Goal: Find specific page/section: Find specific page/section

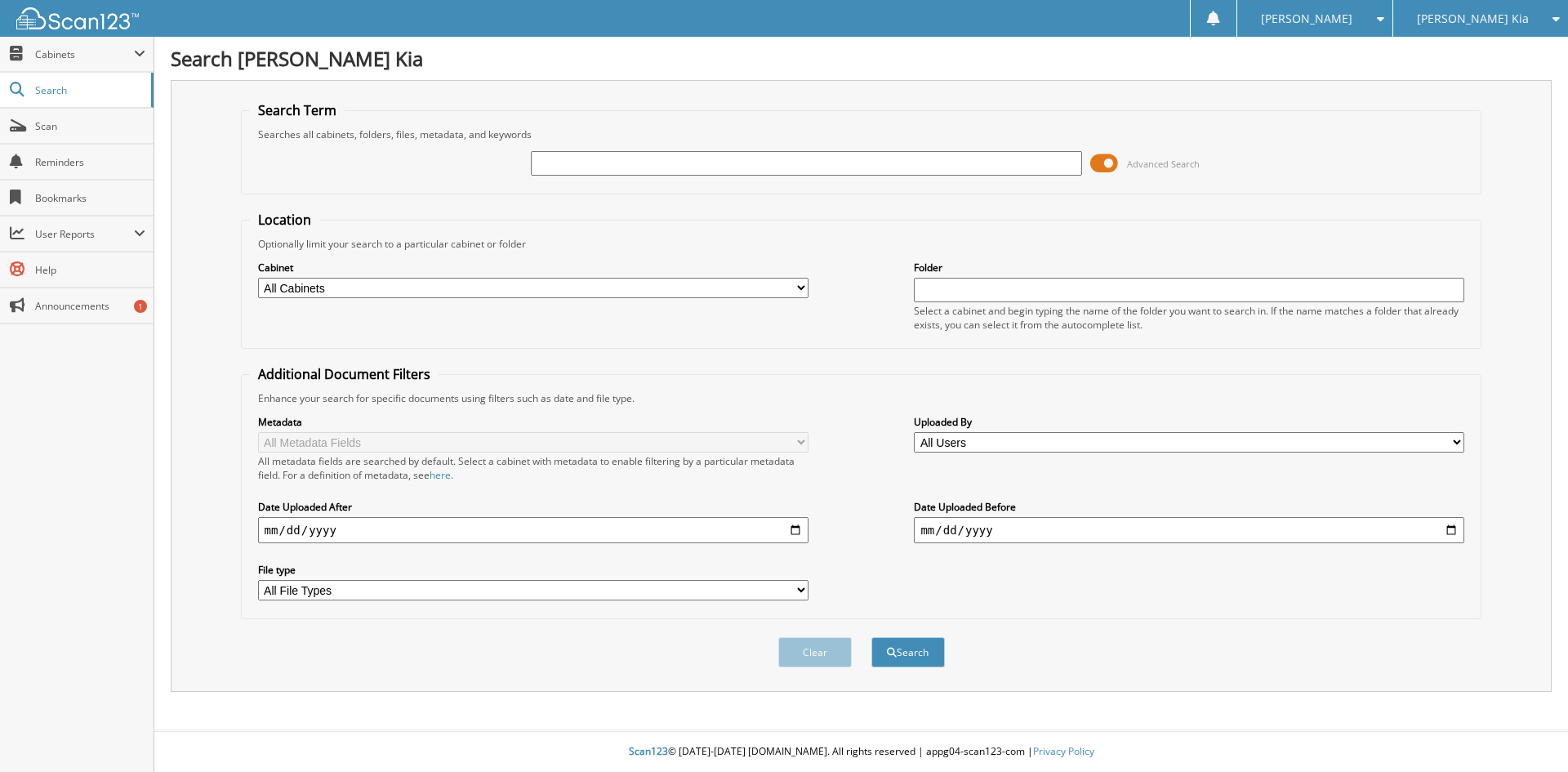
click at [580, 167] on input "text" at bounding box center [805, 163] width 550 height 25
type input "133939"
click at [871, 638] on button "Search" at bounding box center [908, 652] width 74 height 30
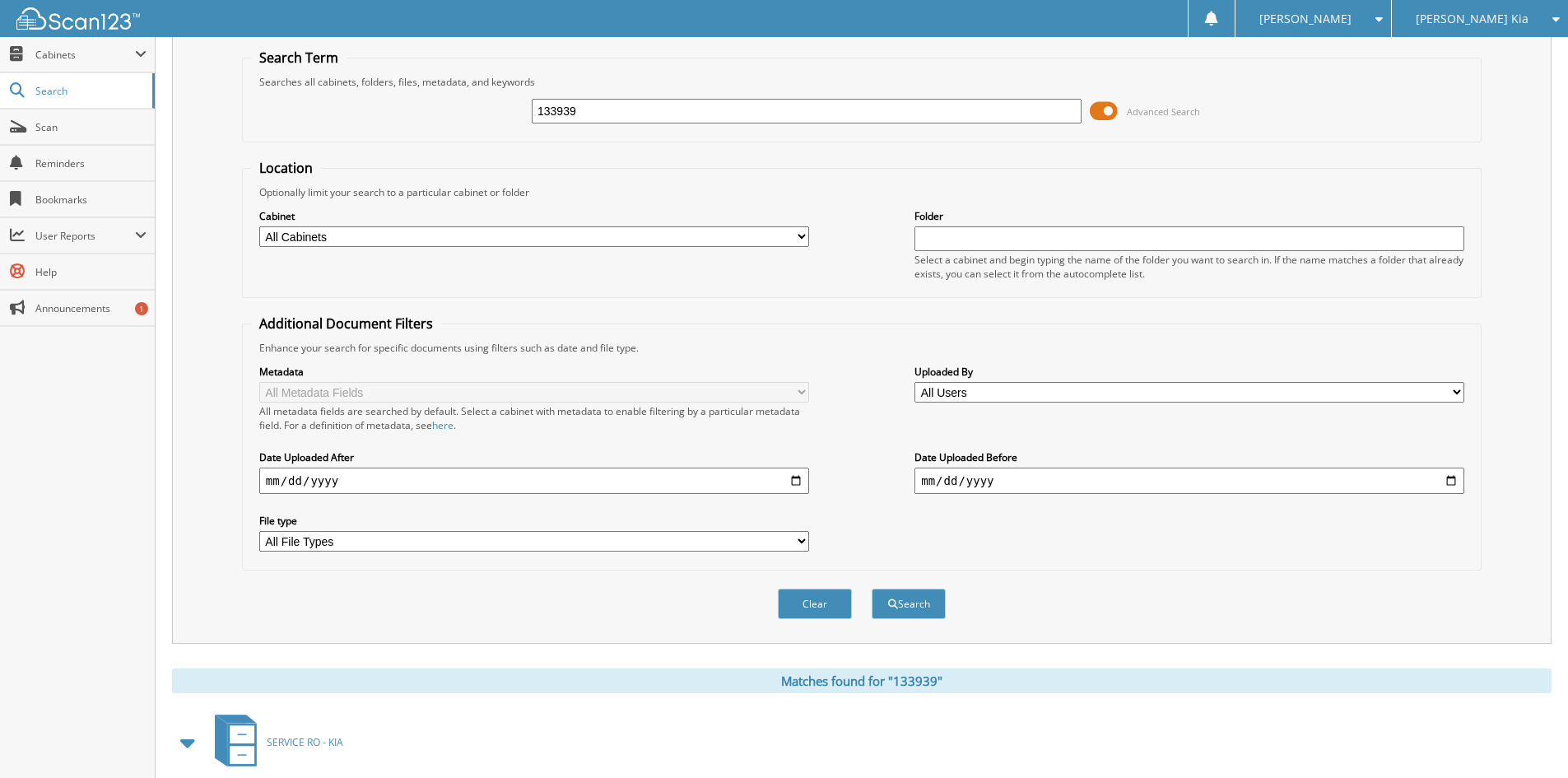
scroll to position [243, 0]
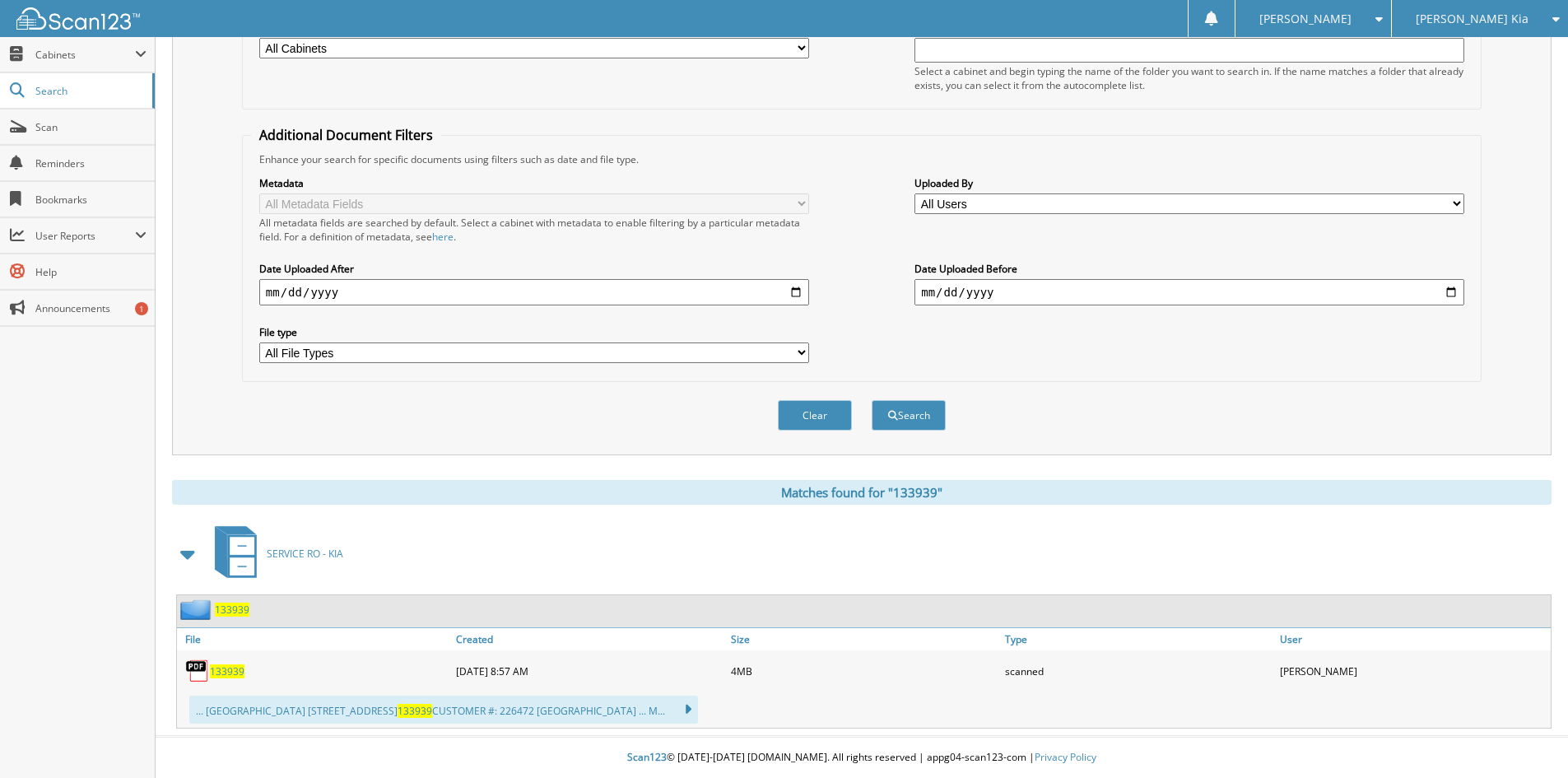
click at [238, 672] on span "133939" at bounding box center [227, 672] width 35 height 14
